Goal: Find specific page/section: Find specific page/section

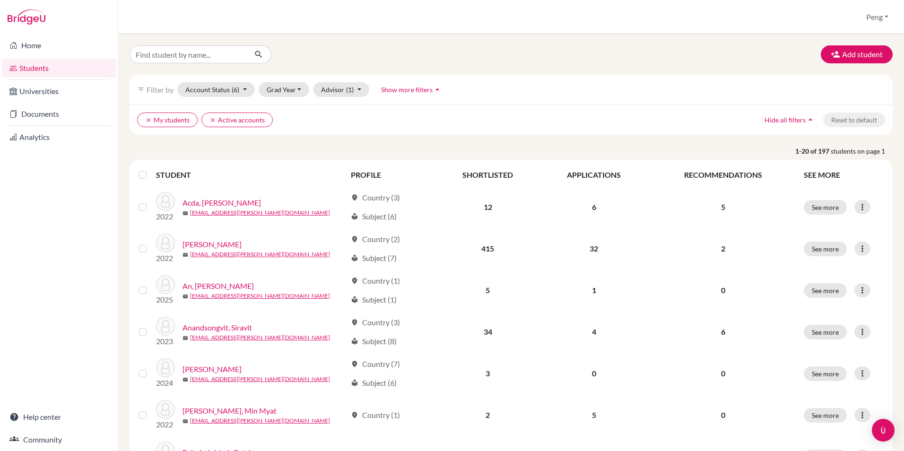
click at [161, 90] on span "Filter by" at bounding box center [160, 89] width 27 height 9
click at [210, 56] on input "Find student by name..." at bounding box center [188, 54] width 117 height 18
click at [145, 118] on icon "clear" at bounding box center [148, 120] width 7 height 7
click at [146, 121] on icon "clear" at bounding box center [148, 120] width 7 height 7
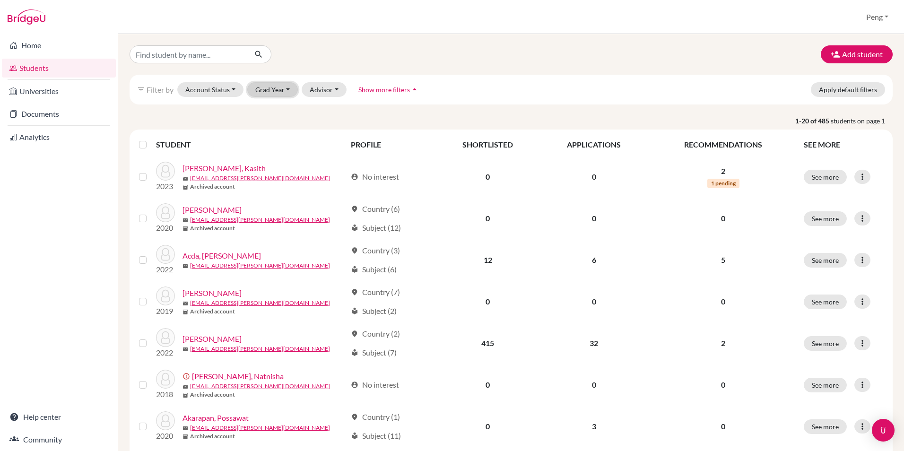
click at [274, 90] on button "Grad Year" at bounding box center [272, 89] width 51 height 15
click at [270, 121] on span "2026" at bounding box center [267, 124] width 17 height 11
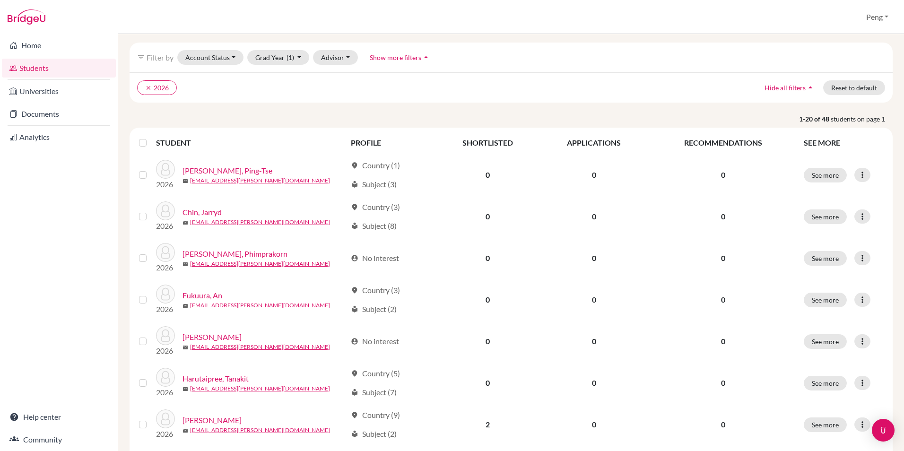
scroll to position [47, 0]
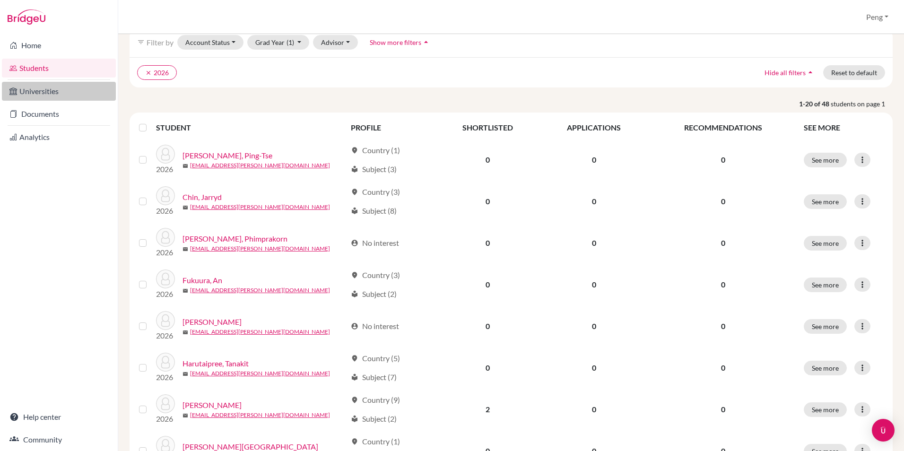
click at [52, 96] on link "Universities" at bounding box center [59, 91] width 114 height 19
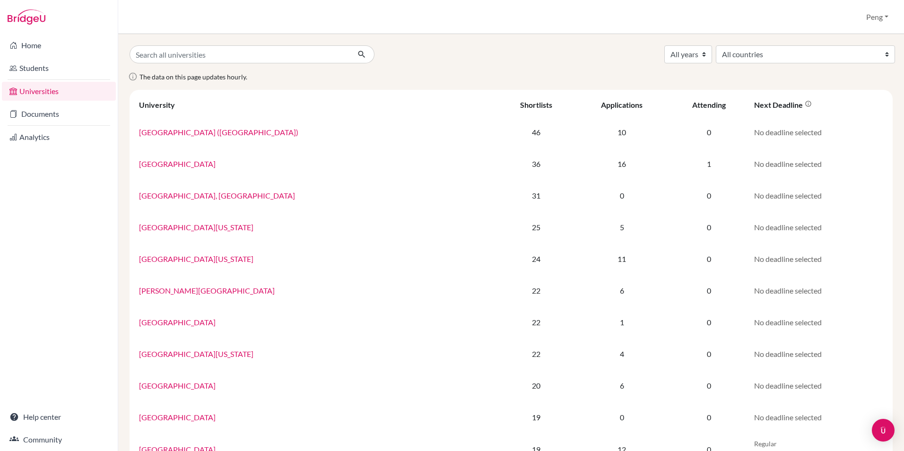
click at [44, 112] on link "Documents" at bounding box center [59, 113] width 114 height 19
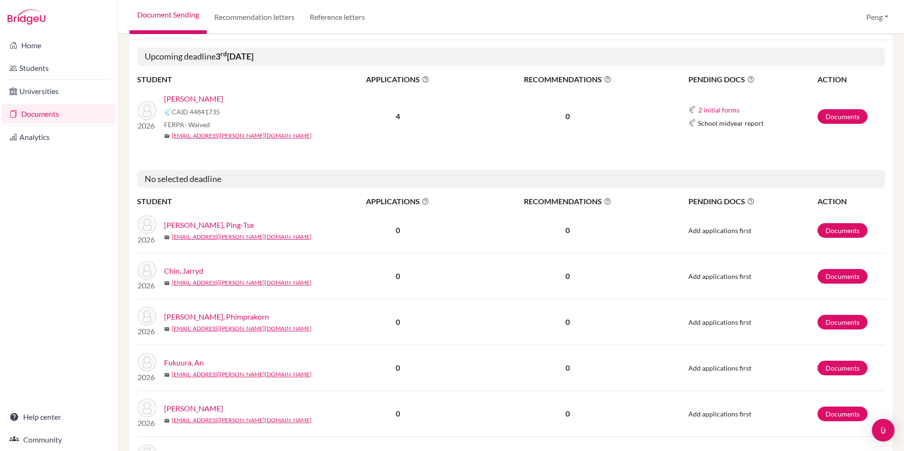
scroll to position [95, 0]
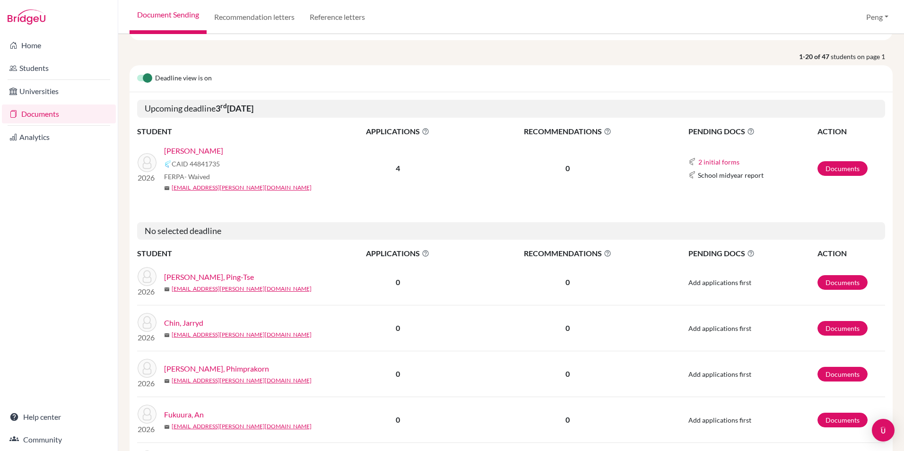
click at [208, 153] on link "[PERSON_NAME]" at bounding box center [193, 150] width 59 height 11
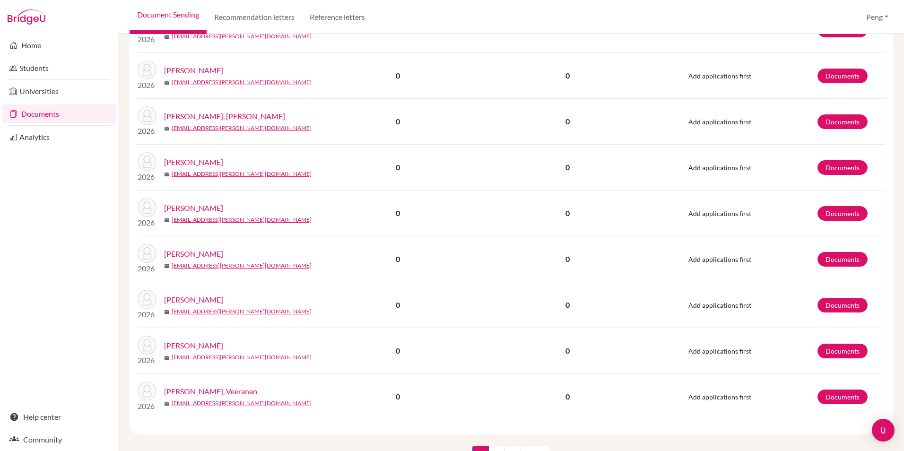
scroll to position [848, 0]
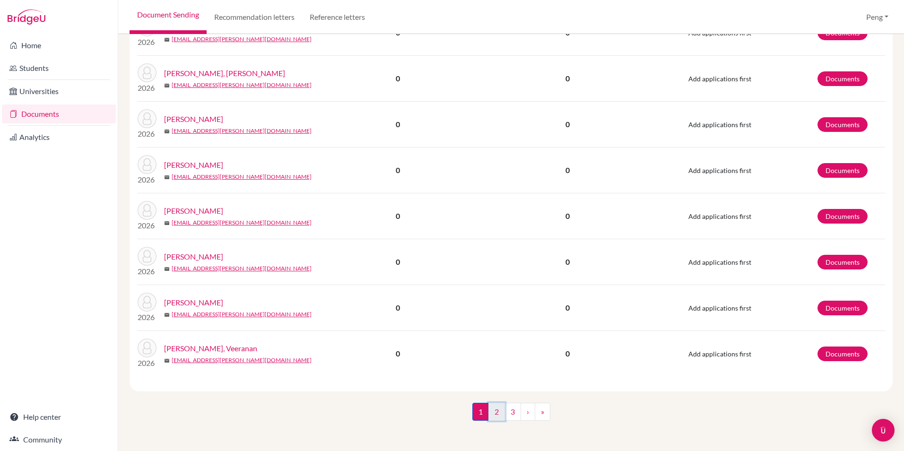
click at [494, 416] on link "2" at bounding box center [496, 412] width 17 height 18
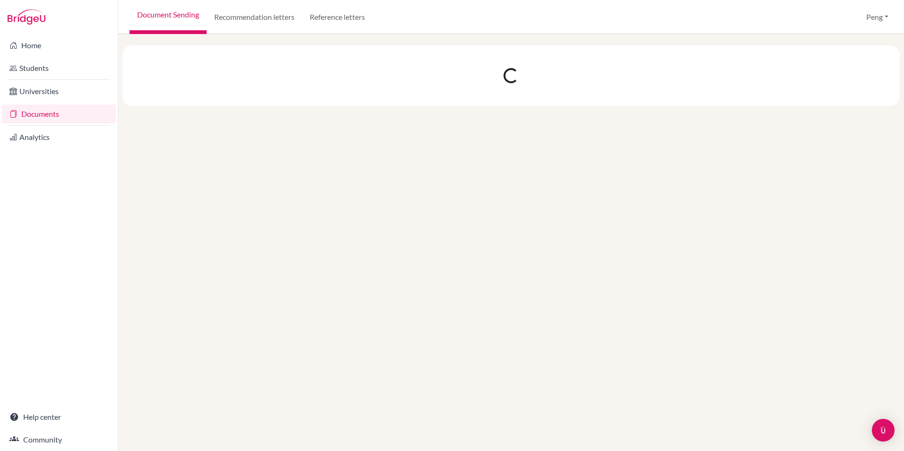
scroll to position [0, 0]
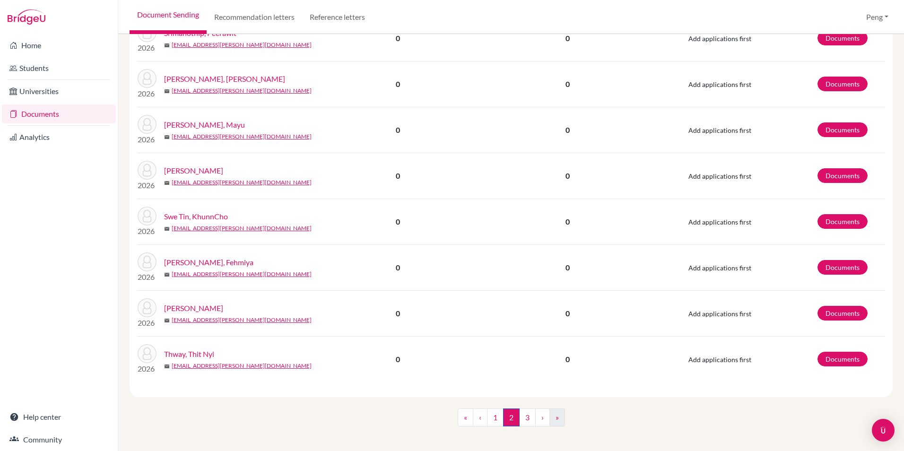
scroll to position [772, 0]
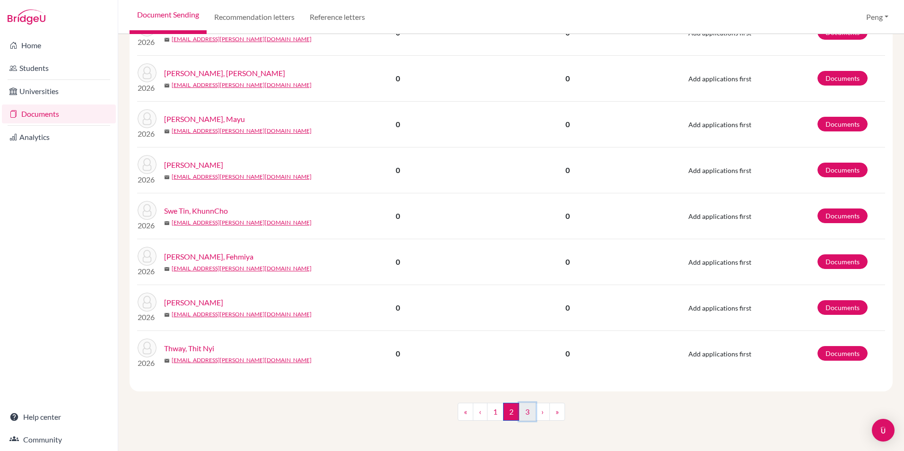
click at [528, 412] on link "3" at bounding box center [527, 412] width 17 height 18
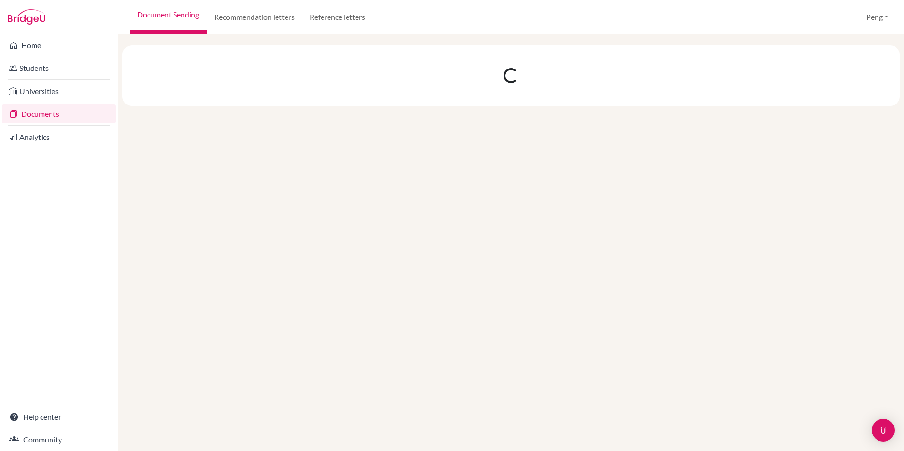
scroll to position [0, 0]
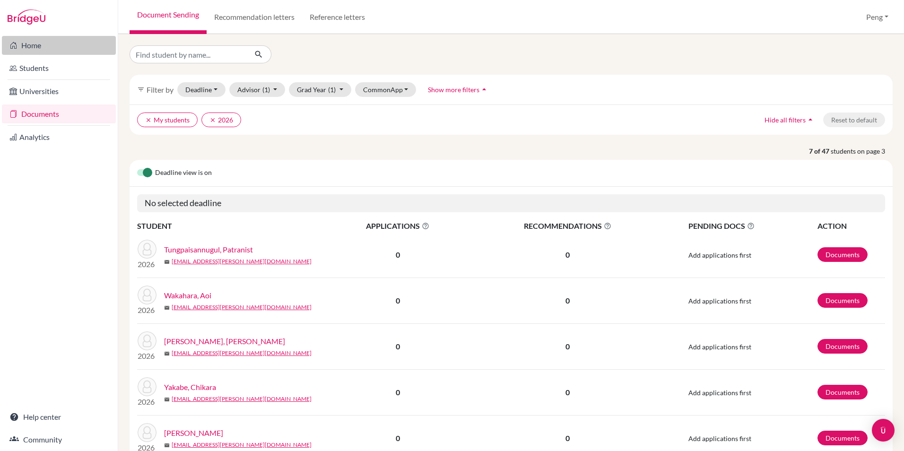
click at [41, 52] on link "Home" at bounding box center [59, 45] width 114 height 19
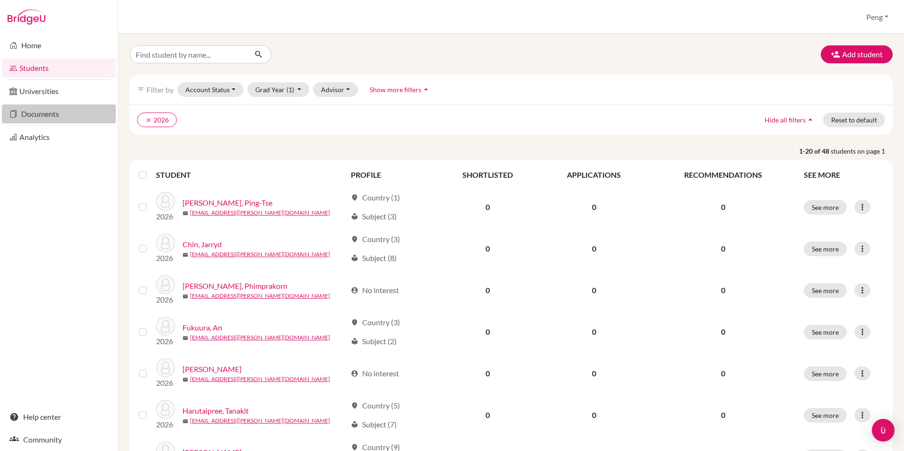
click at [37, 116] on link "Documents" at bounding box center [59, 113] width 114 height 19
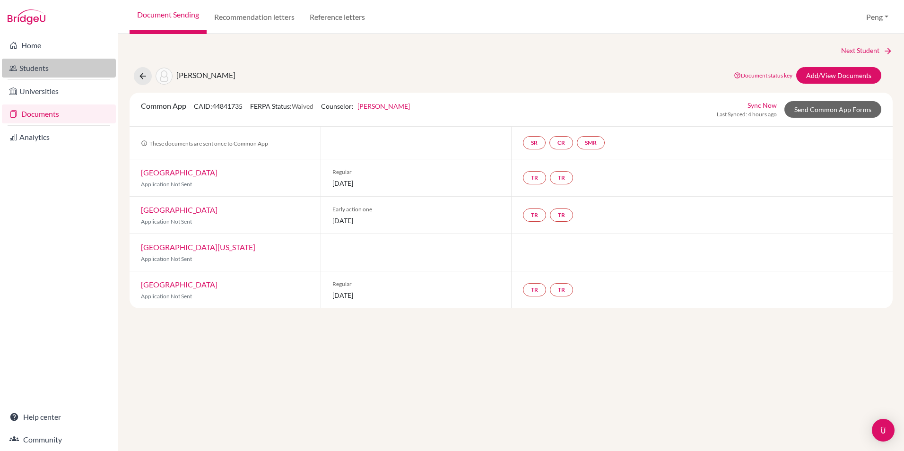
click at [38, 70] on link "Students" at bounding box center [59, 68] width 114 height 19
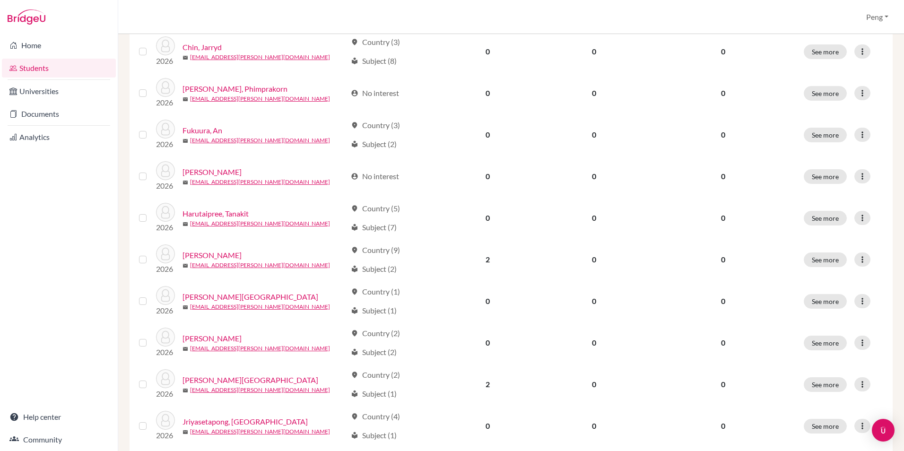
scroll to position [47, 0]
